Goal: Task Accomplishment & Management: Use online tool/utility

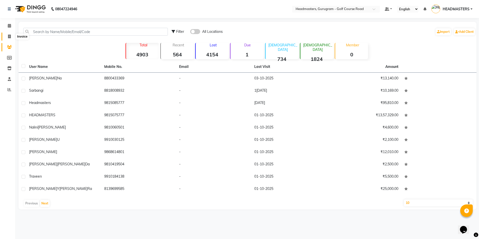
click at [11, 38] on span at bounding box center [9, 37] width 9 height 6
select select "service"
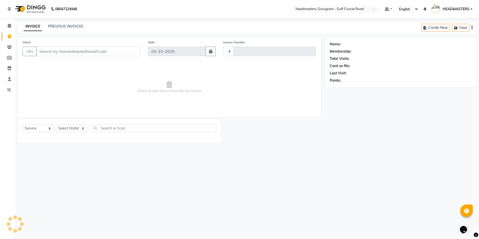
type input "2915"
select select "7134"
click at [97, 47] on input "Client" at bounding box center [88, 52] width 104 height 10
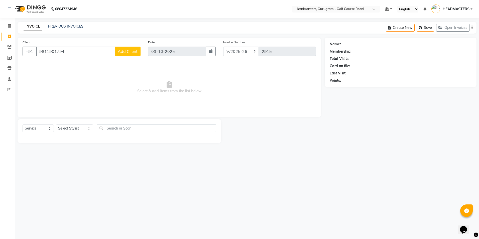
type input "9811901794"
click at [125, 53] on span "Add Client" at bounding box center [128, 51] width 20 height 5
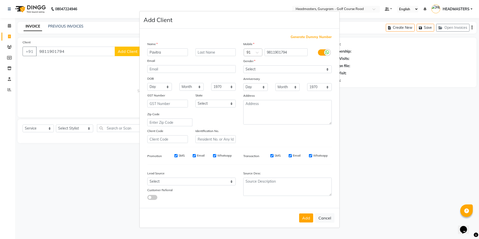
type input "Pavitra"
click at [208, 49] on input "text" at bounding box center [215, 52] width 41 height 8
type input "[PERSON_NAME]"
click at [328, 70] on select "Select [DEMOGRAPHIC_DATA] [DEMOGRAPHIC_DATA] Other Prefer Not To Say" at bounding box center [287, 69] width 88 height 8
select select "[DEMOGRAPHIC_DATA]"
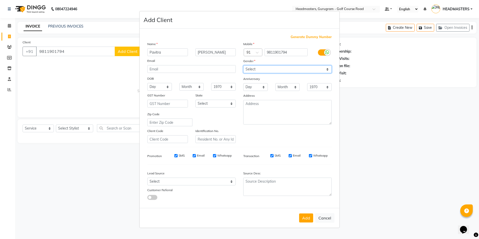
click at [243, 65] on select "Select [DEMOGRAPHIC_DATA] [DEMOGRAPHIC_DATA] Other Prefer Not To Say" at bounding box center [287, 69] width 88 height 8
click at [307, 216] on button "Add" at bounding box center [306, 217] width 14 height 9
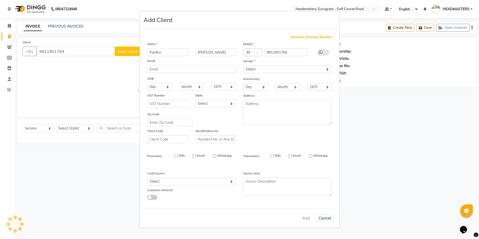
select select
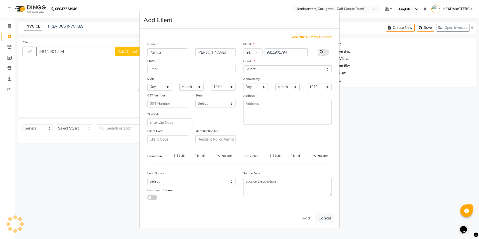
select select
checkbox input "false"
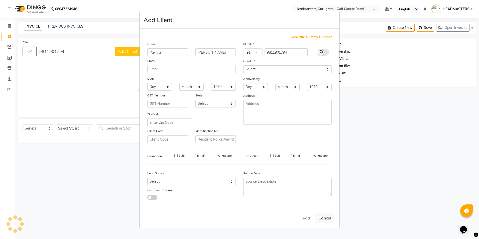
checkbox input "false"
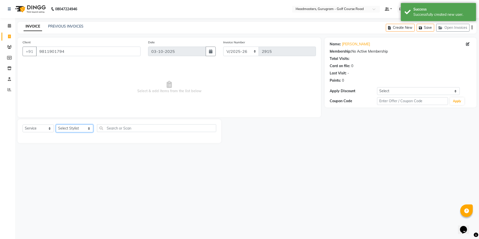
click at [85, 128] on select "Select Stylist Dev Gaurav HEADMASTERS [PERSON_NAME] Artist [PERSON_NAME] Pooja …" at bounding box center [74, 128] width 37 height 8
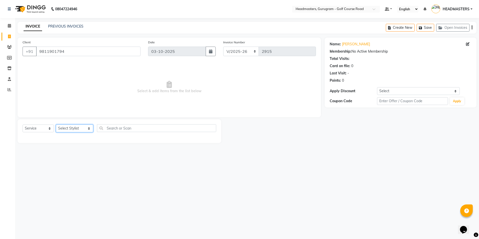
select select "86367"
click at [56, 124] on select "Select Stylist Dev Gaurav HEADMASTERS [PERSON_NAME] Artist [PERSON_NAME] Pooja …" at bounding box center [74, 128] width 37 height 8
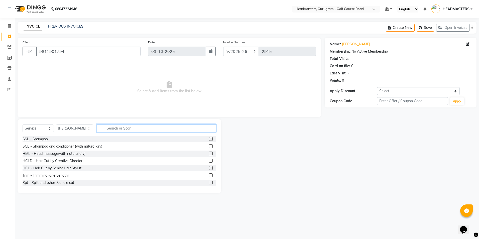
click at [108, 128] on input "text" at bounding box center [156, 128] width 119 height 8
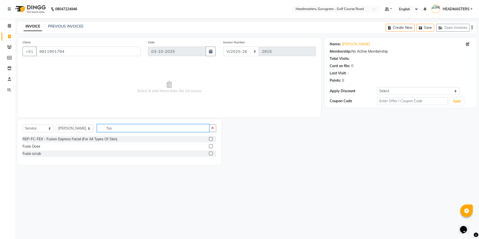
type input "fus"
click at [211, 145] on label at bounding box center [211, 146] width 4 height 4
click at [211, 145] on input "checkbox" at bounding box center [210, 146] width 3 height 3
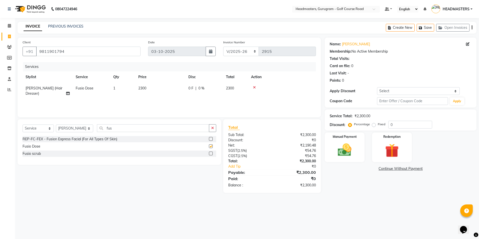
checkbox input "false"
click at [85, 127] on select "Select Stylist Dev Gaurav HEADMASTERS [PERSON_NAME] Artist [PERSON_NAME] Pooja …" at bounding box center [74, 128] width 37 height 8
select select "85240"
click at [56, 124] on select "Select Stylist Dev Gaurav HEADMASTERS [PERSON_NAME] Artist [PERSON_NAME] Pooja …" at bounding box center [74, 128] width 37 height 8
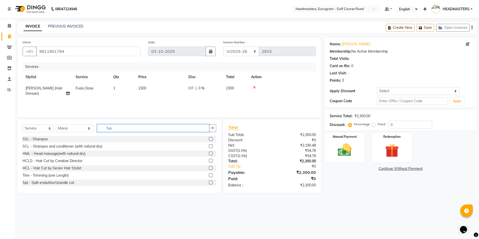
click at [187, 125] on input "fus" at bounding box center [153, 128] width 112 height 8
type input "f"
type input "to"
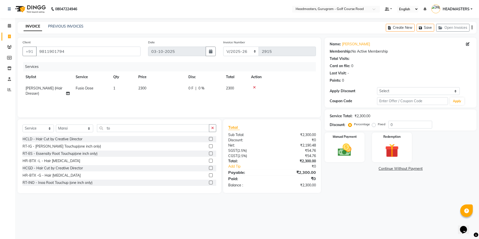
click at [209, 182] on label at bounding box center [211, 183] width 4 height 4
click at [209, 182] on input "checkbox" at bounding box center [210, 182] width 3 height 3
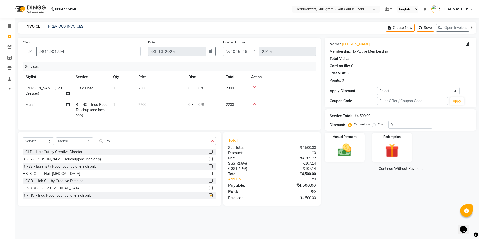
checkbox input "false"
click at [187, 145] on input "to" at bounding box center [153, 141] width 112 height 8
type input "t"
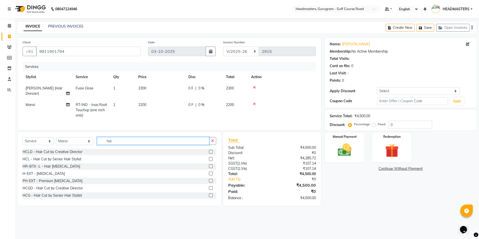
type input "hai"
click at [209, 154] on label at bounding box center [211, 152] width 4 height 4
click at [209, 154] on input "checkbox" at bounding box center [210, 151] width 3 height 3
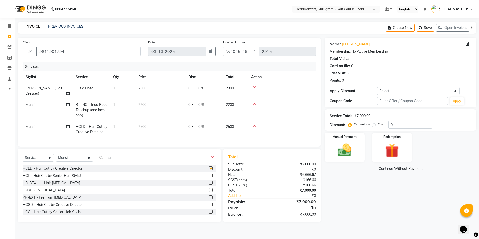
checkbox input "false"
click at [84, 161] on select "Select Stylist Dev Gaurav HEADMASTERS [PERSON_NAME] Artist [PERSON_NAME] Pooja …" at bounding box center [74, 158] width 37 height 8
select select "88569"
click at [56, 158] on select "Select Stylist Dev Gaurav HEADMASTERS [PERSON_NAME] Artist [PERSON_NAME] Pooja …" at bounding box center [74, 158] width 37 height 8
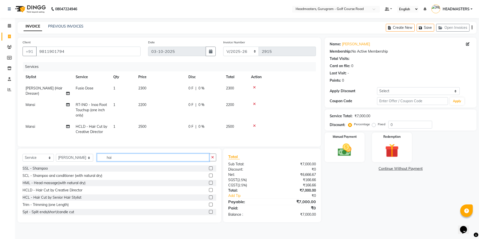
click at [133, 160] on input "hai" at bounding box center [153, 158] width 112 height 8
type input "h"
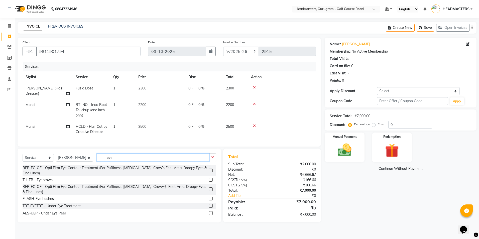
type input "eye"
click at [209, 182] on label at bounding box center [211, 180] width 4 height 4
click at [209, 182] on input "checkbox" at bounding box center [210, 179] width 3 height 3
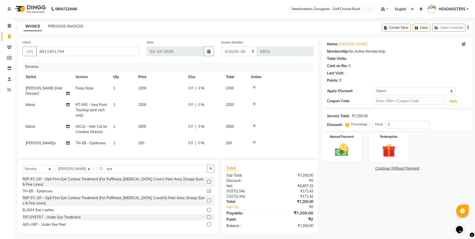
checkbox input "false"
click at [352, 154] on img at bounding box center [341, 150] width 23 height 16
click at [362, 169] on span "UPI" at bounding box center [362, 169] width 8 height 6
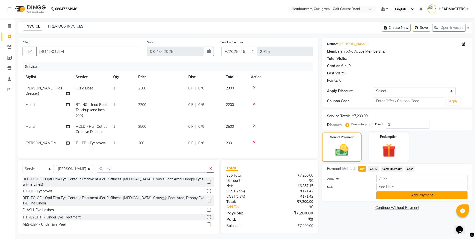
click at [398, 195] on button "Add Payment" at bounding box center [421, 195] width 91 height 8
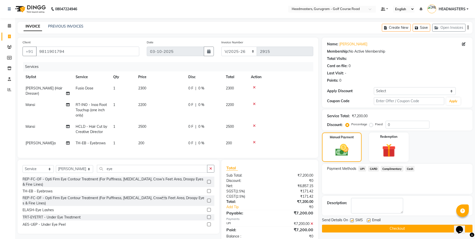
click at [396, 229] on button "Checkout" at bounding box center [397, 229] width 151 height 8
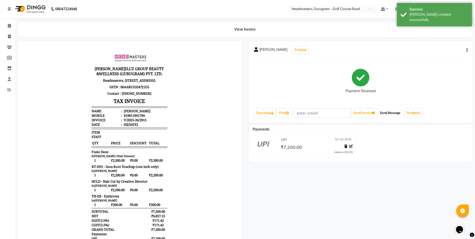
click at [394, 114] on button "Send Message" at bounding box center [390, 113] width 25 height 9
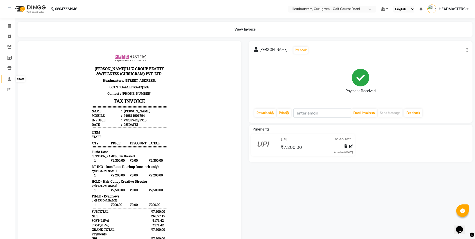
click at [5, 80] on span at bounding box center [9, 79] width 9 height 6
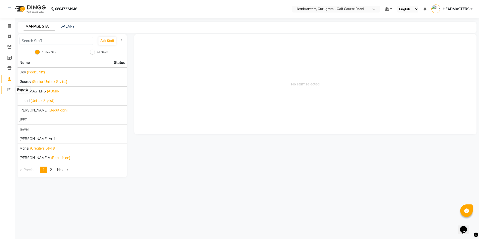
click at [10, 91] on icon at bounding box center [10, 90] width 4 height 4
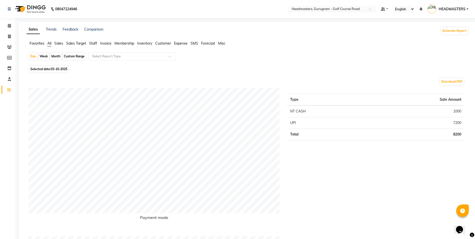
click at [59, 56] on div "Month" at bounding box center [56, 56] width 12 height 7
select select "10"
select select "2025"
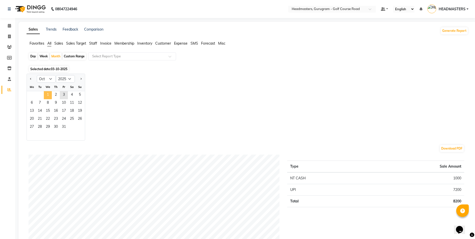
click at [50, 97] on span "1" at bounding box center [48, 95] width 8 height 8
